Goal: Task Accomplishment & Management: Manage account settings

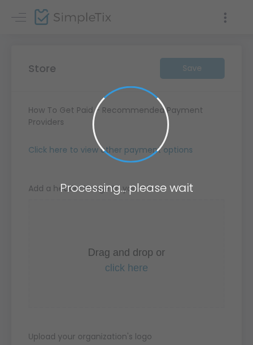
type input "[URL]"
radio input "true"
radio input "false"
radio input "true"
type input "Max Capacity Events"
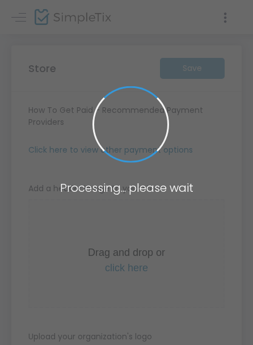
type input "7862013157"
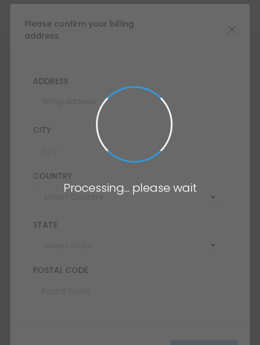
type input "[GEOGRAPHIC_DATA]"
type input "Florida"
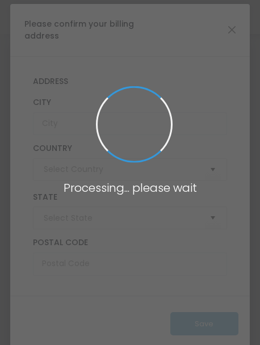
type input "[GEOGRAPHIC_DATA]"
type input "[US_STATE]"
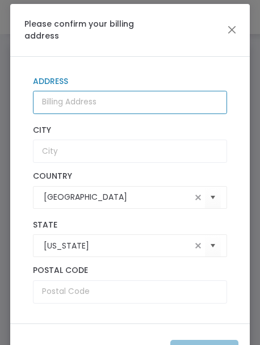
click at [66, 105] on input "Address" at bounding box center [129, 102] width 193 height 23
type input "[STREET_ADDRESS]"
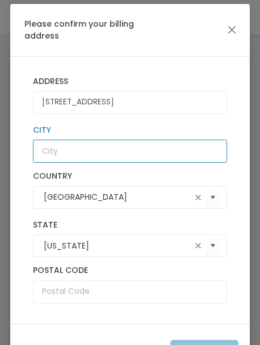
type input "Hollywood"
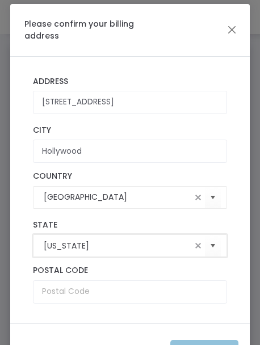
type input "FL"
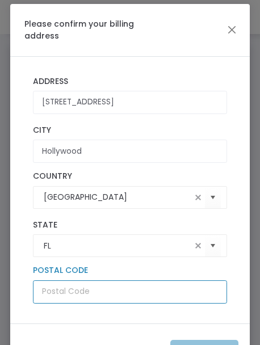
type input "33019"
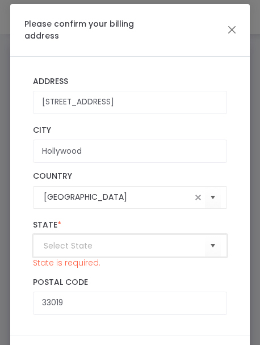
type input "FL"
click at [118, 246] on input "FL" at bounding box center [117, 246] width 147 height 12
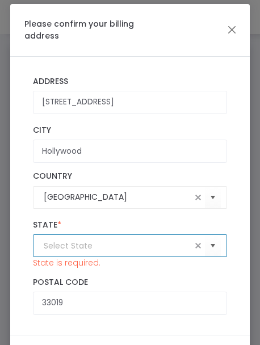
click at [111, 221] on label "State *" at bounding box center [129, 225] width 193 height 10
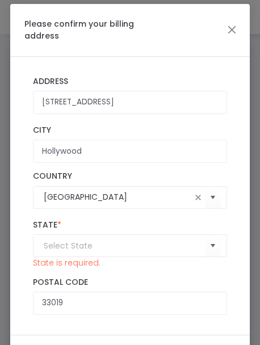
click at [90, 252] on kendo-combobox at bounding box center [129, 245] width 193 height 23
click at [204, 246] on span "Select" at bounding box center [212, 246] width 19 height 19
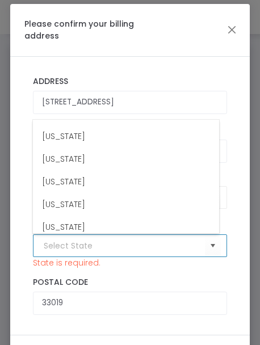
scroll to position [146, 0]
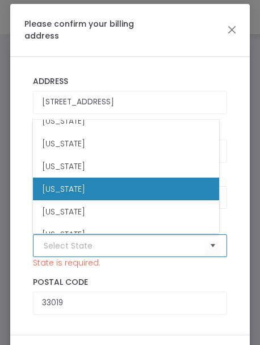
click at [89, 195] on li "[US_STATE]" at bounding box center [126, 189] width 186 height 23
type input "[US_STATE]"
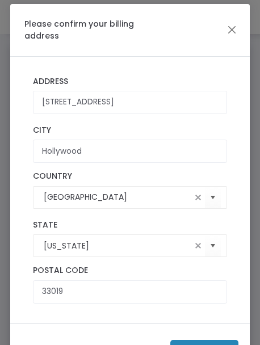
click at [225, 267] on div "33019 Postal Code * Postal Code is required." at bounding box center [130, 284] width 205 height 37
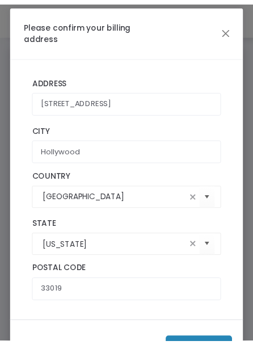
scroll to position [36, 0]
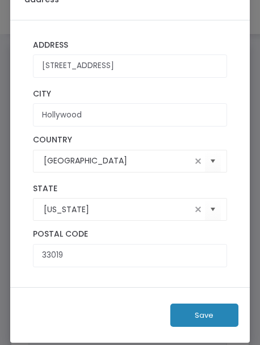
click at [203, 312] on button "Save" at bounding box center [204, 315] width 68 height 23
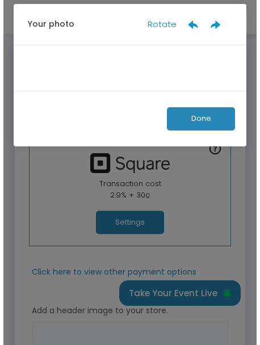
scroll to position [0, 0]
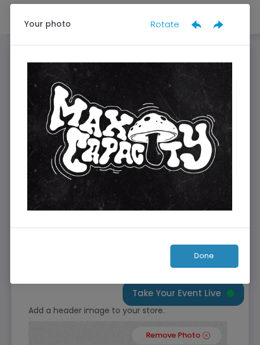
click at [207, 256] on button "Done" at bounding box center [204, 256] width 68 height 23
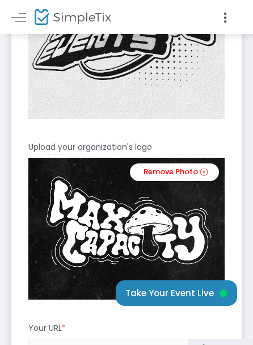
scroll to position [403, 0]
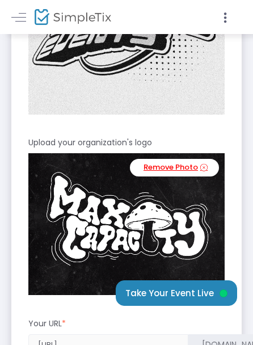
click at [188, 172] on link "Remove Photo" at bounding box center [174, 168] width 89 height 18
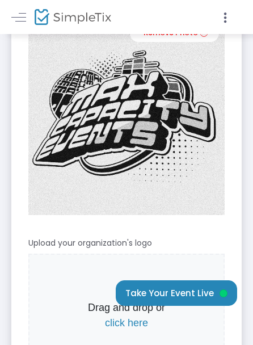
scroll to position [271, 0]
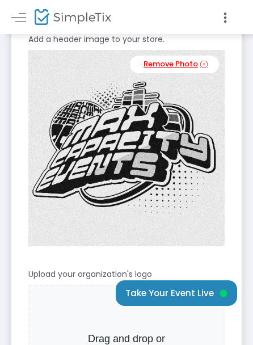
click at [205, 62] on icon at bounding box center [203, 64] width 7 height 11
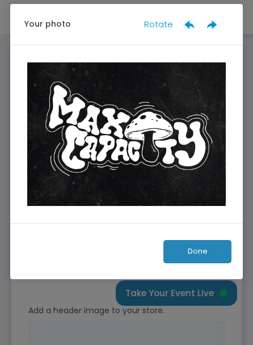
scroll to position [0, 0]
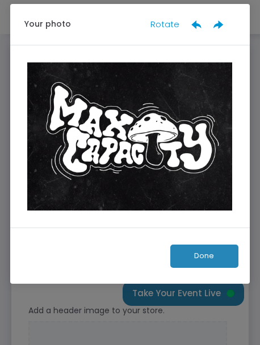
click at [196, 251] on button "Done" at bounding box center [204, 256] width 68 height 23
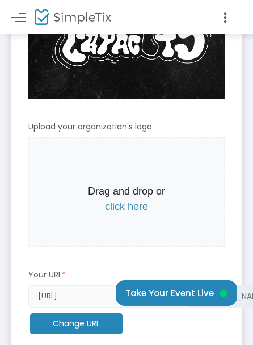
scroll to position [372, 0]
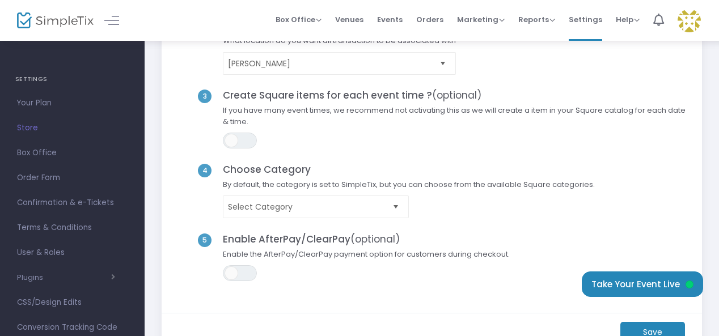
scroll to position [164, 0]
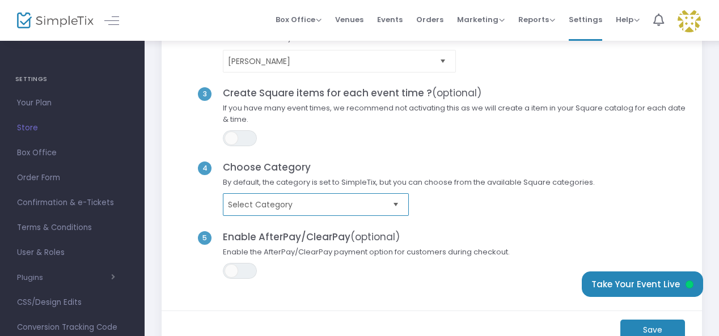
click at [303, 203] on span "Select Category" at bounding box center [308, 204] width 160 height 11
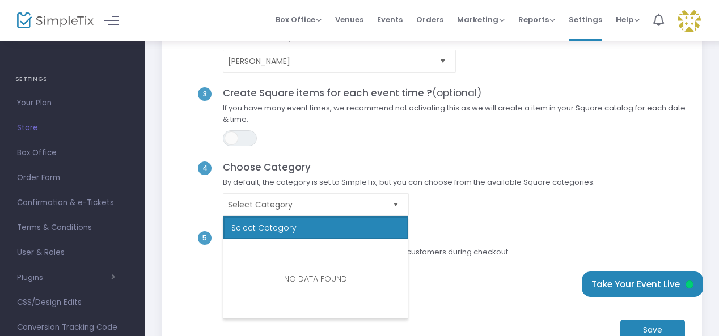
click at [487, 206] on span "Select Category" at bounding box center [409, 204] width 384 height 23
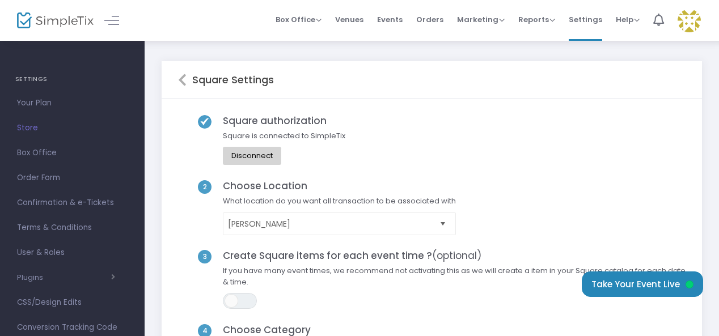
scroll to position [0, 0]
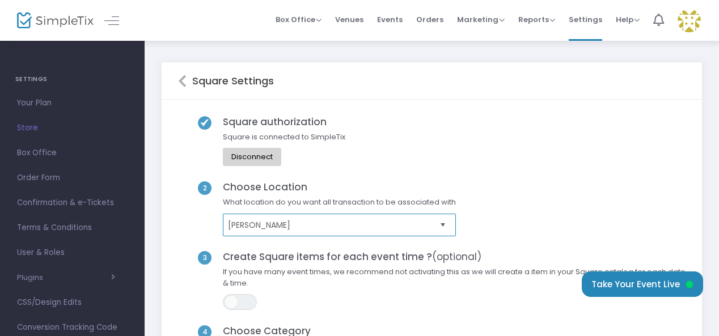
click at [336, 224] on span "[PERSON_NAME]" at bounding box center [331, 225] width 207 height 11
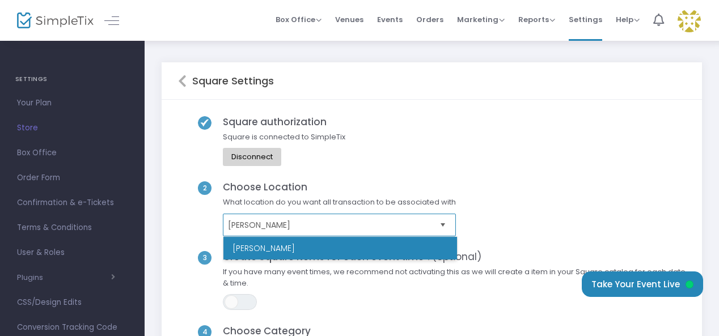
click at [336, 224] on span "[PERSON_NAME]" at bounding box center [331, 225] width 207 height 11
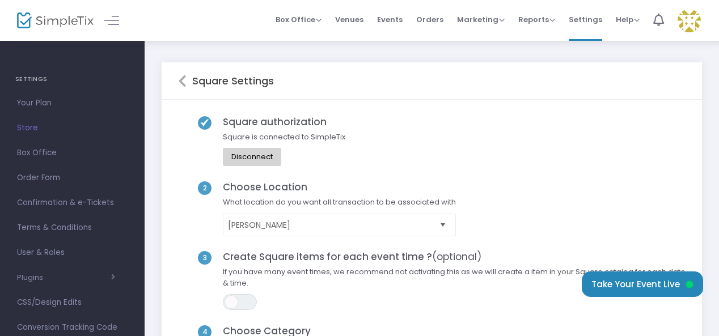
click at [542, 142] on div "Square authorization Square is connected to SimpleTix Disconnect" at bounding box center [432, 148] width 508 height 65
click at [27, 125] on span "Store" at bounding box center [72, 128] width 111 height 15
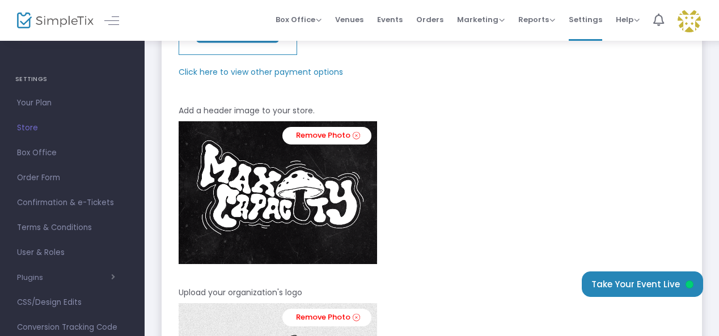
scroll to position [167, 0]
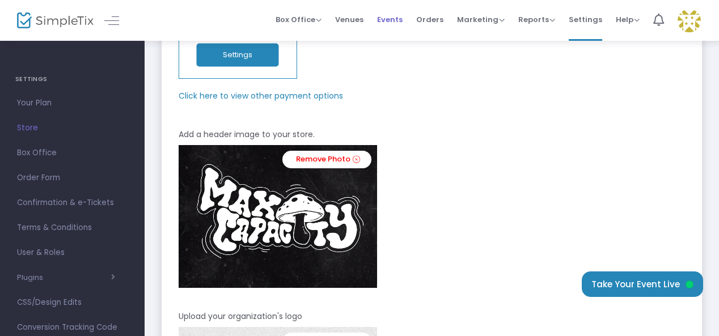
click at [399, 19] on span "Events" at bounding box center [390, 19] width 26 height 29
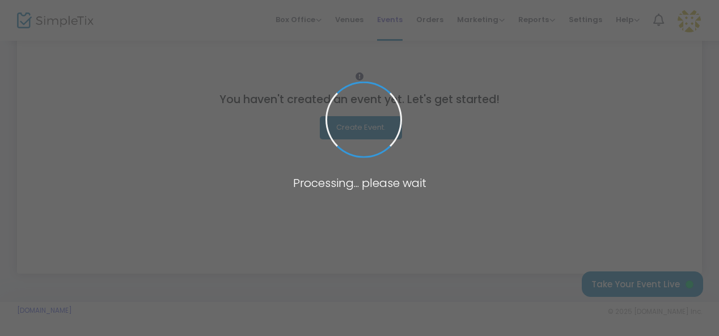
scroll to position [140, 0]
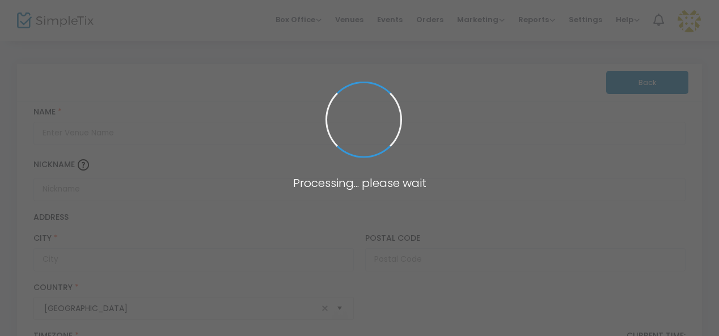
type input "Legacy Studios"
type input "Opa-locka"
type input "33054"
type input "United States"
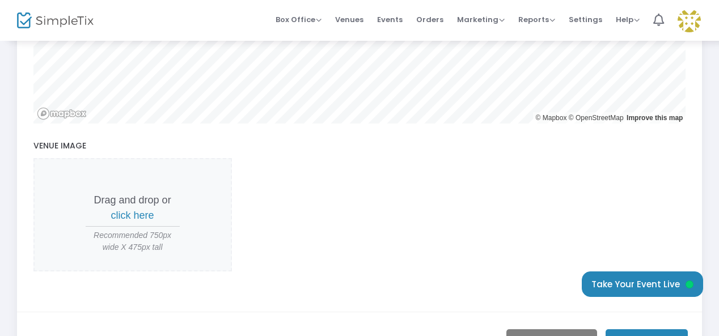
scroll to position [550, 0]
